Goal: Task Accomplishment & Management: Manage account settings

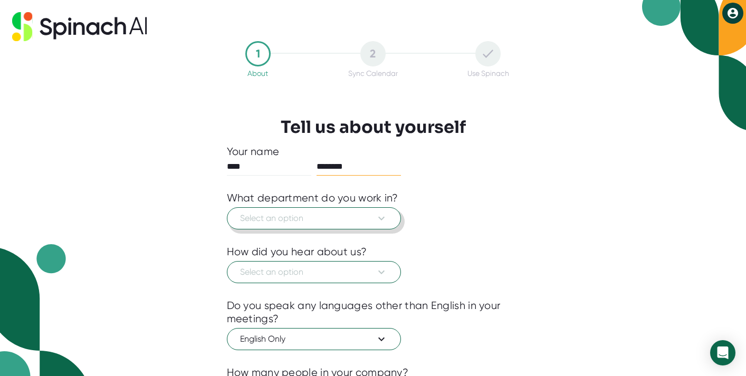
type input "********"
click at [301, 211] on button "Select an option" at bounding box center [314, 218] width 174 height 22
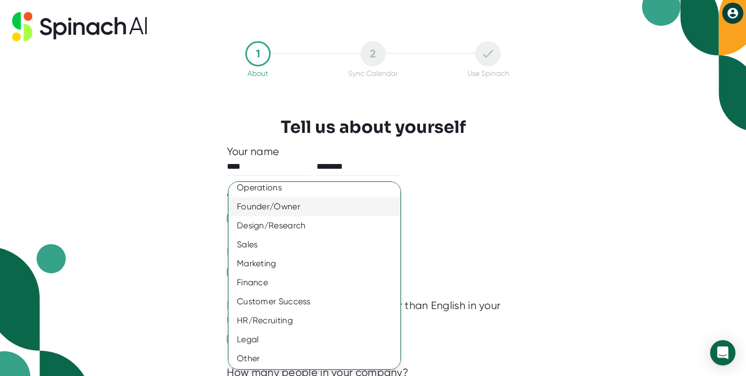
scroll to position [64, 0]
click at [247, 356] on div "Other" at bounding box center [315, 357] width 172 height 19
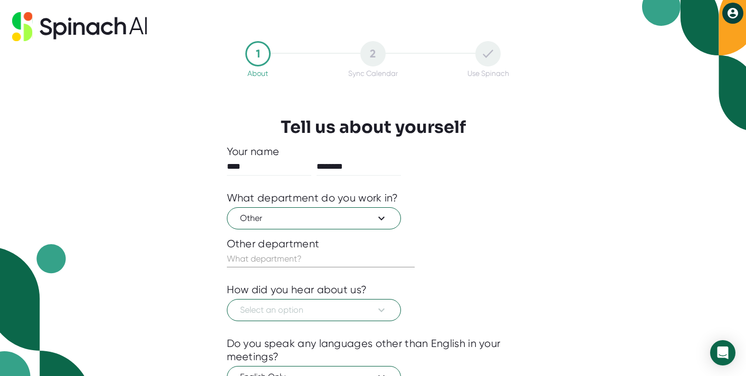
click at [293, 255] on input "text" at bounding box center [321, 259] width 188 height 17
type input "Development"
click at [271, 216] on span "Other" at bounding box center [314, 218] width 148 height 13
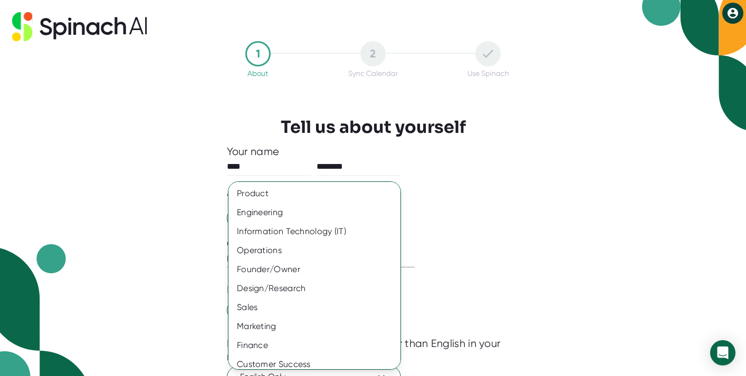
click at [183, 210] on div at bounding box center [373, 188] width 746 height 376
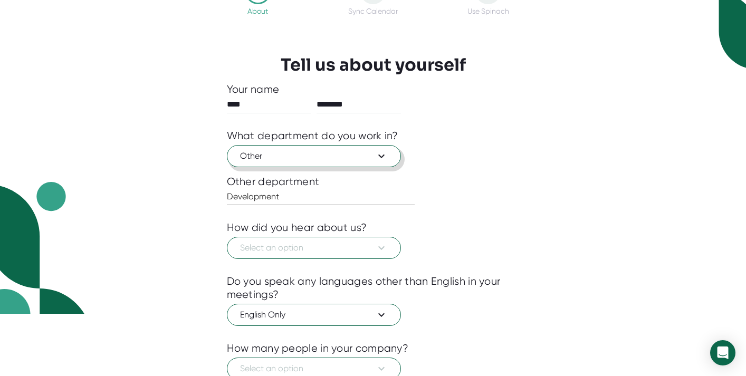
scroll to position [70, 0]
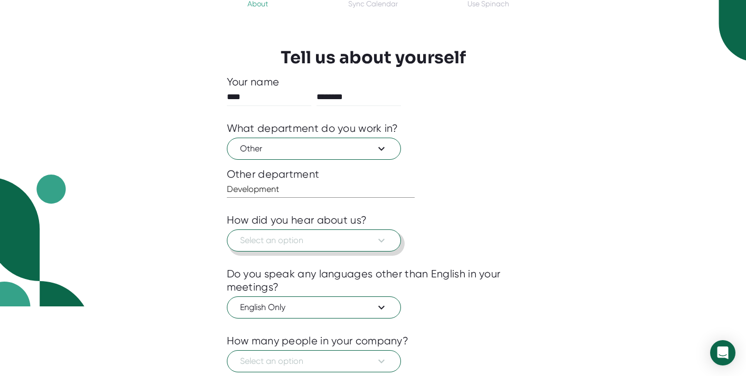
click at [263, 249] on button "Select an option" at bounding box center [314, 241] width 174 height 22
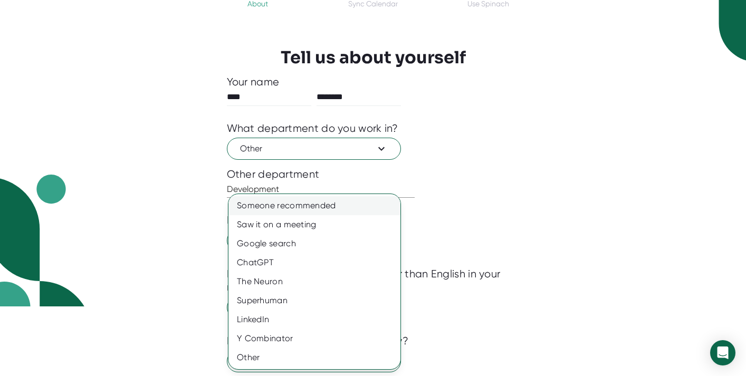
click at [296, 198] on div "Someone recommended" at bounding box center [315, 205] width 172 height 19
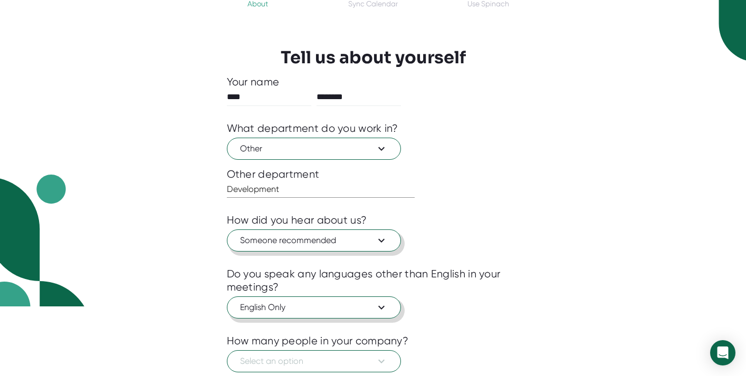
scroll to position [140, 0]
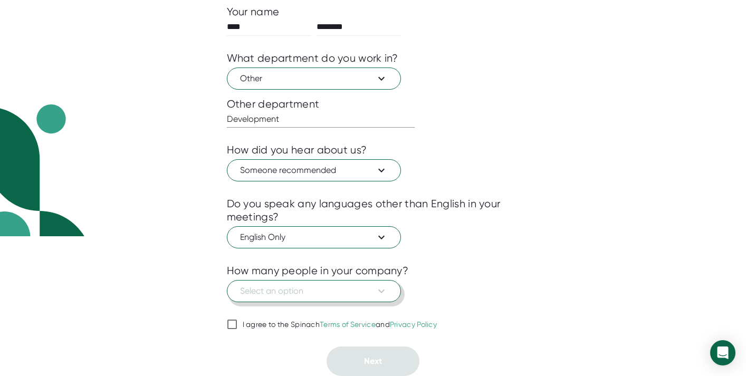
click at [311, 292] on span "Select an option" at bounding box center [314, 291] width 148 height 13
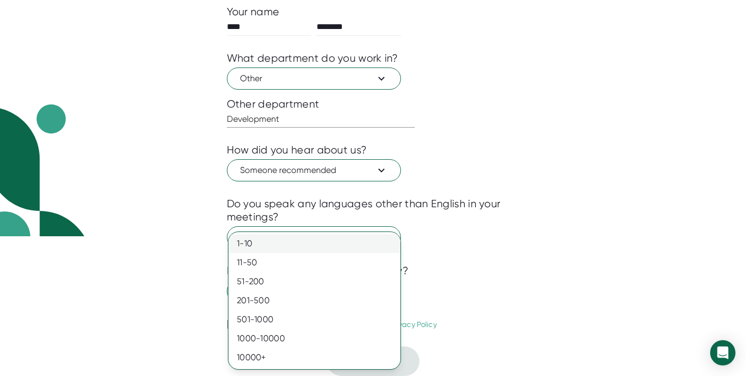
click at [293, 251] on div "1-10" at bounding box center [315, 243] width 172 height 19
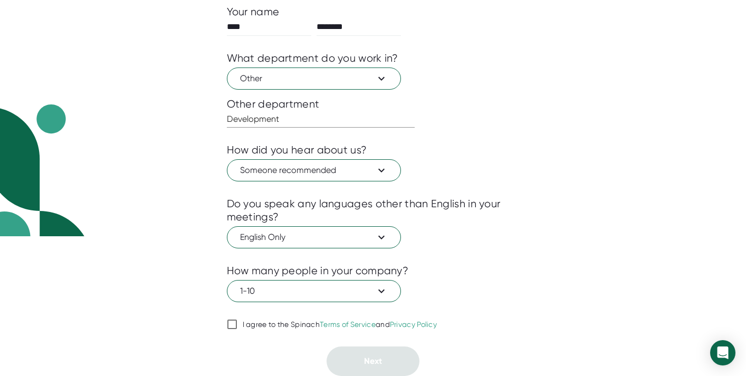
click at [231, 325] on input "I agree to the Spinach Terms of Service and Privacy Policy" at bounding box center [232, 324] width 11 height 13
checkbox input "true"
click at [373, 362] on span "Next" at bounding box center [373, 361] width 18 height 10
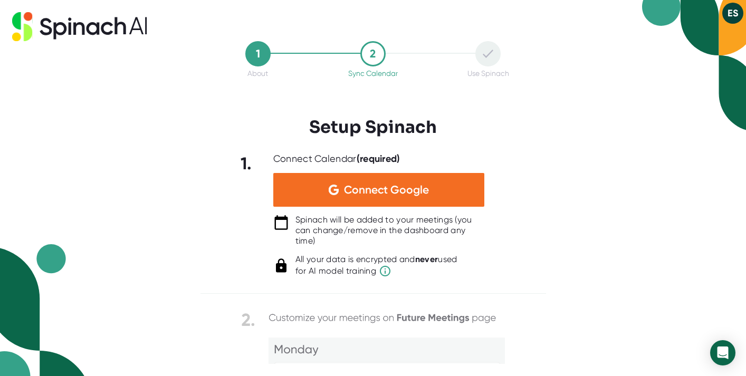
scroll to position [0, 0]
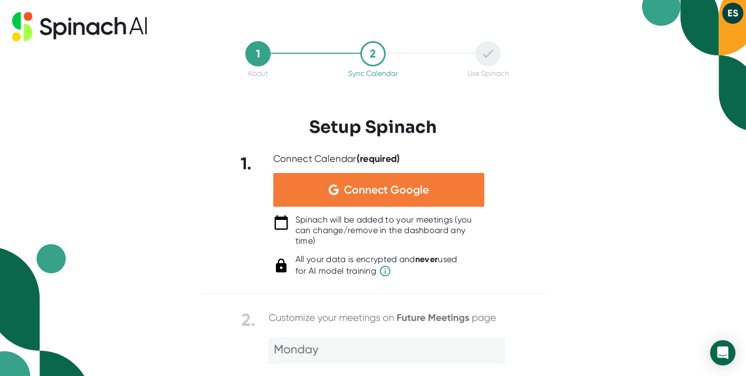
click at [395, 189] on span "Connect Google" at bounding box center [386, 190] width 85 height 11
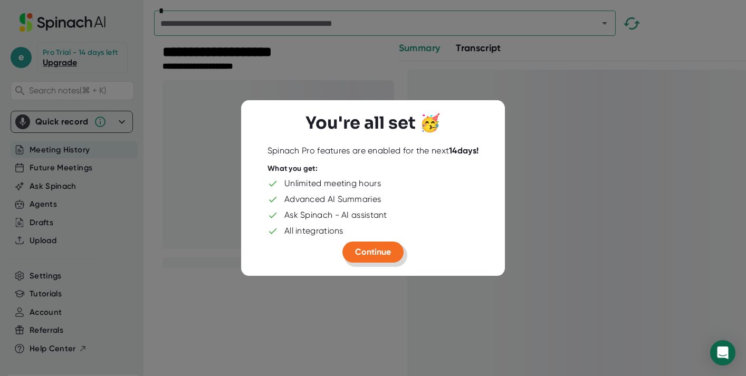
click at [386, 255] on span "Continue" at bounding box center [373, 252] width 36 height 10
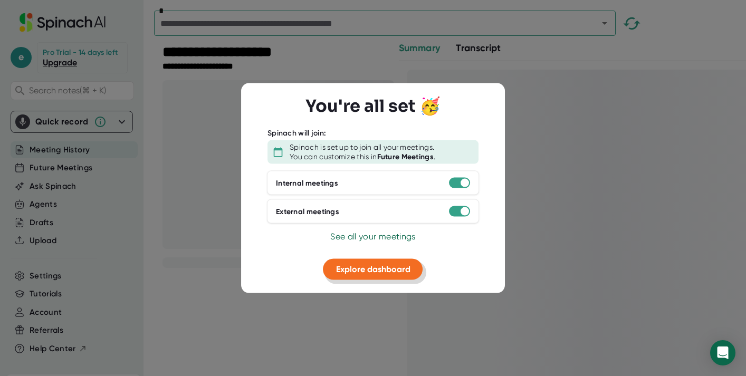
click at [395, 274] on button "Explore dashboard" at bounding box center [373, 269] width 100 height 21
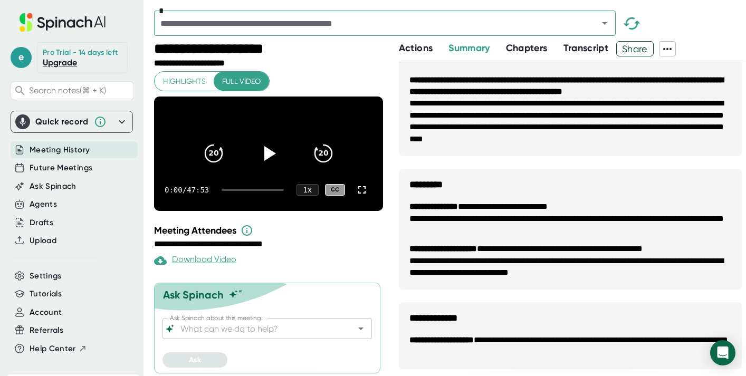
scroll to position [985, 0]
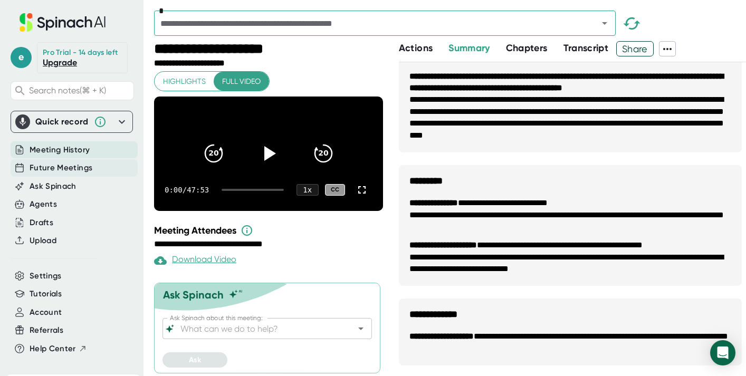
click at [68, 168] on span "Future Meetings" at bounding box center [61, 168] width 63 height 12
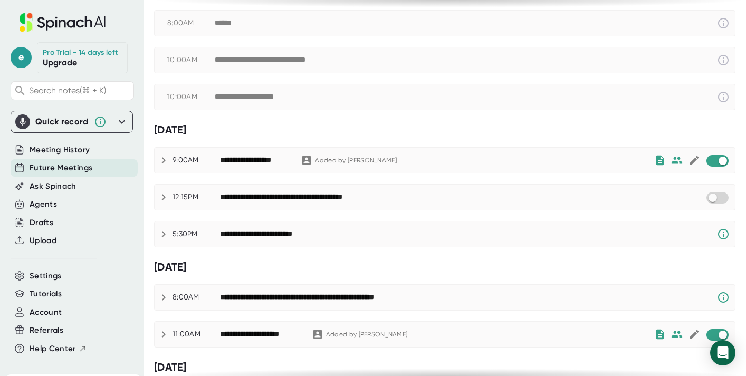
scroll to position [98, 0]
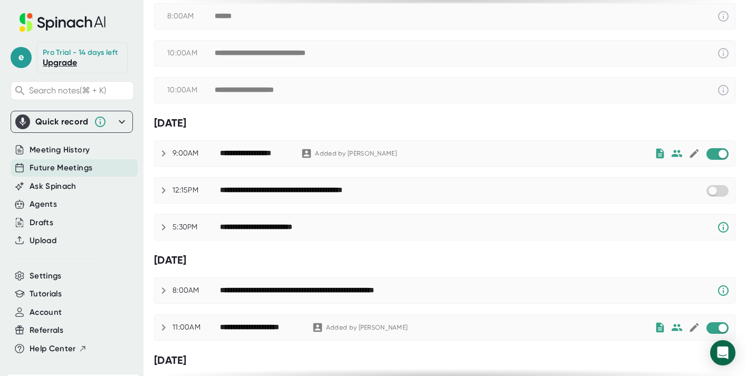
click at [657, 226] on div "**********" at bounding box center [468, 227] width 497 height 13
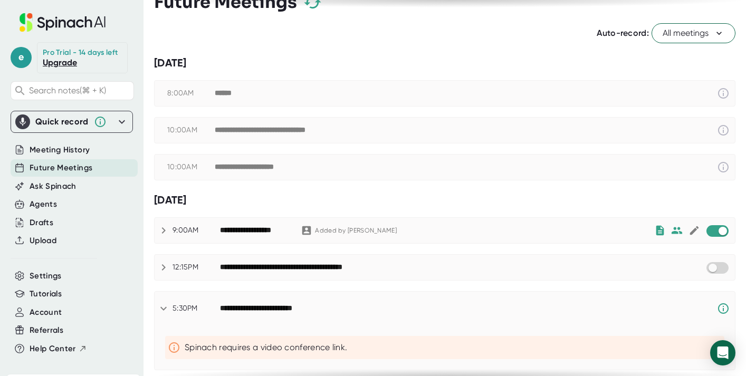
scroll to position [0, 0]
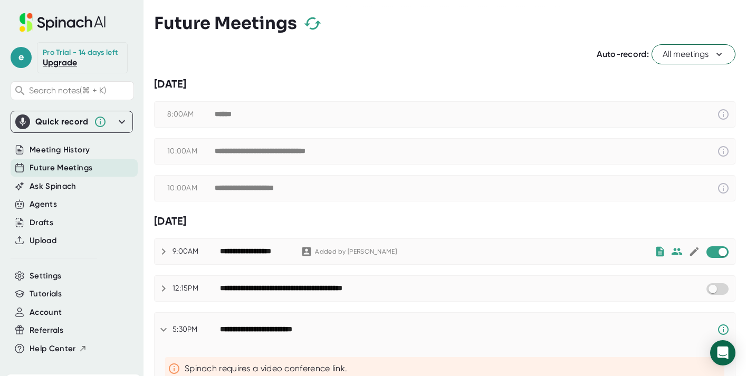
click at [707, 50] on span "All meetings" at bounding box center [694, 54] width 62 height 13
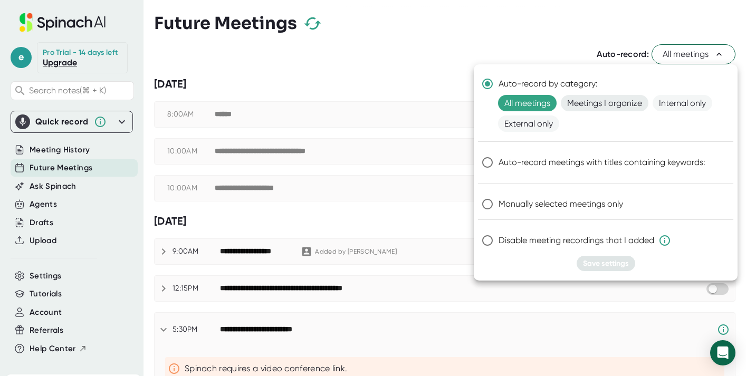
click at [594, 107] on span "Meetings I organize" at bounding box center [605, 103] width 88 height 16
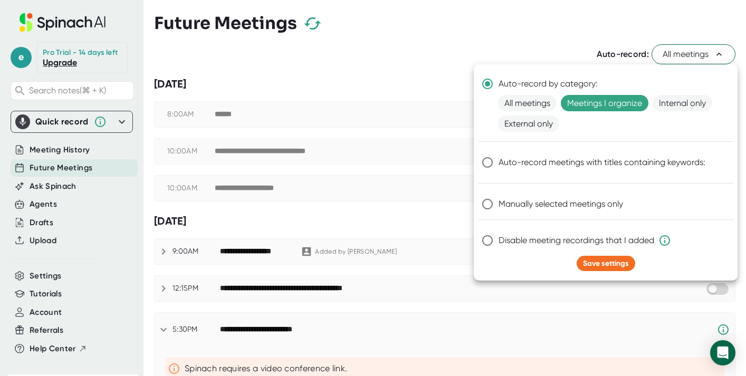
click at [576, 203] on span "Manually selected meetings only" at bounding box center [561, 204] width 125 height 13
click at [499, 203] on input "Manually selected meetings only" at bounding box center [488, 204] width 22 height 22
radio input "true"
click at [597, 261] on span "Save settings" at bounding box center [606, 263] width 46 height 9
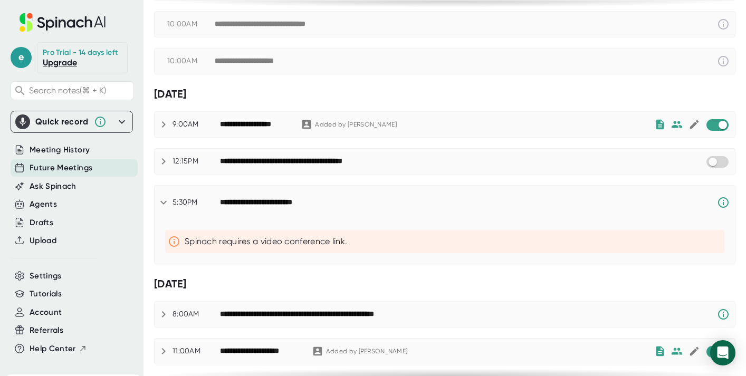
scroll to position [143, 0]
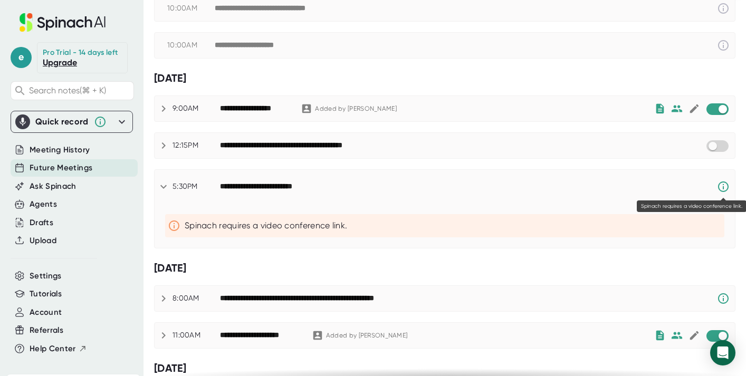
click at [721, 184] on icon at bounding box center [723, 186] width 13 height 13
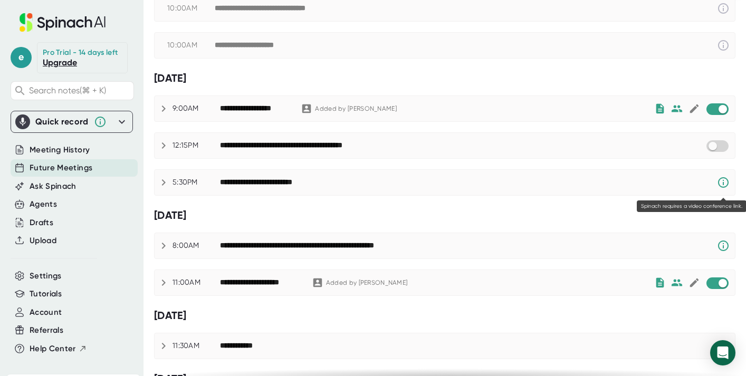
click at [721, 184] on icon at bounding box center [723, 182] width 13 height 13
